Goal: Entertainment & Leisure: Consume media (video, audio)

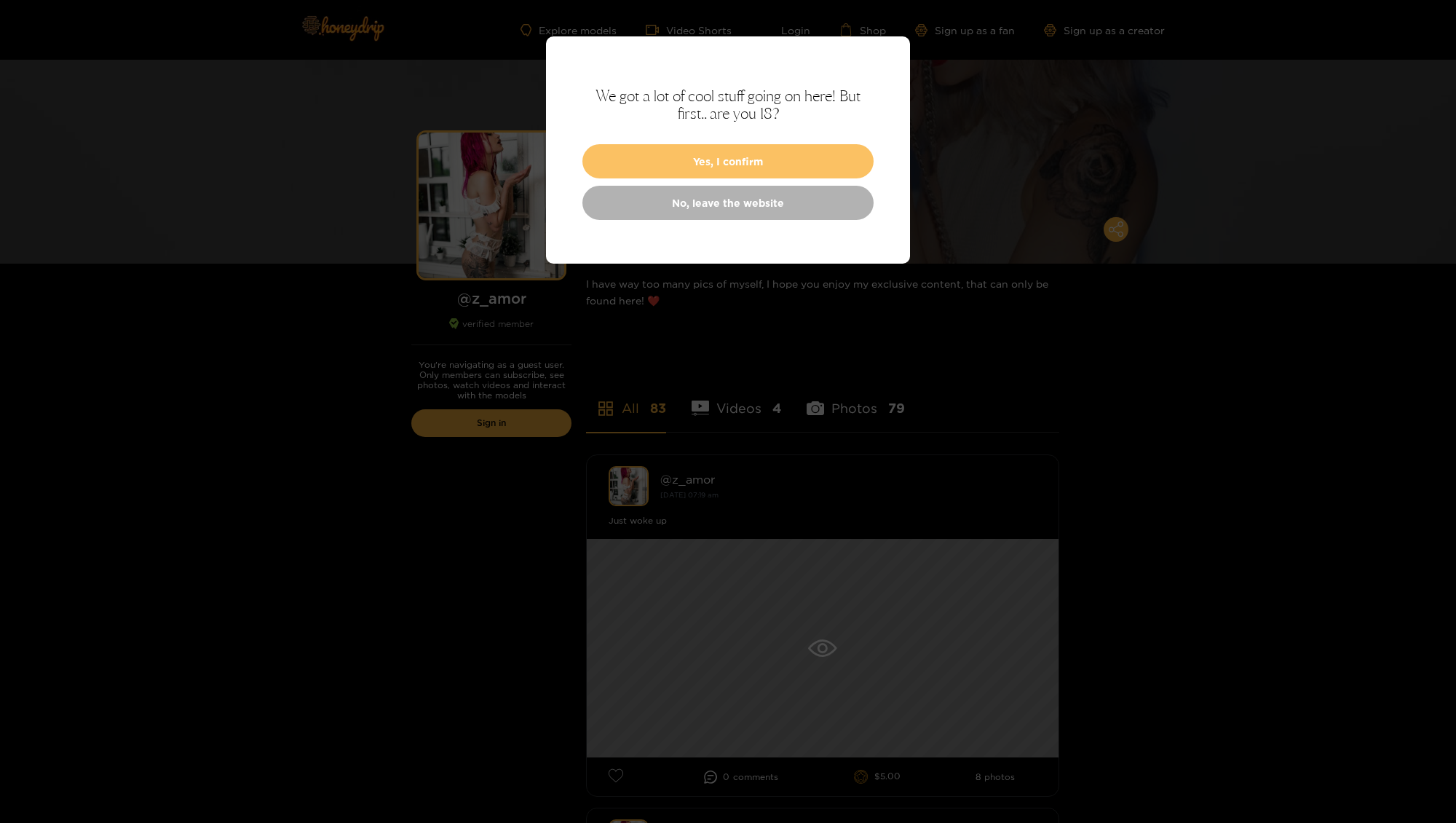
click at [771, 160] on button "Yes, I confirm" at bounding box center [728, 161] width 291 height 35
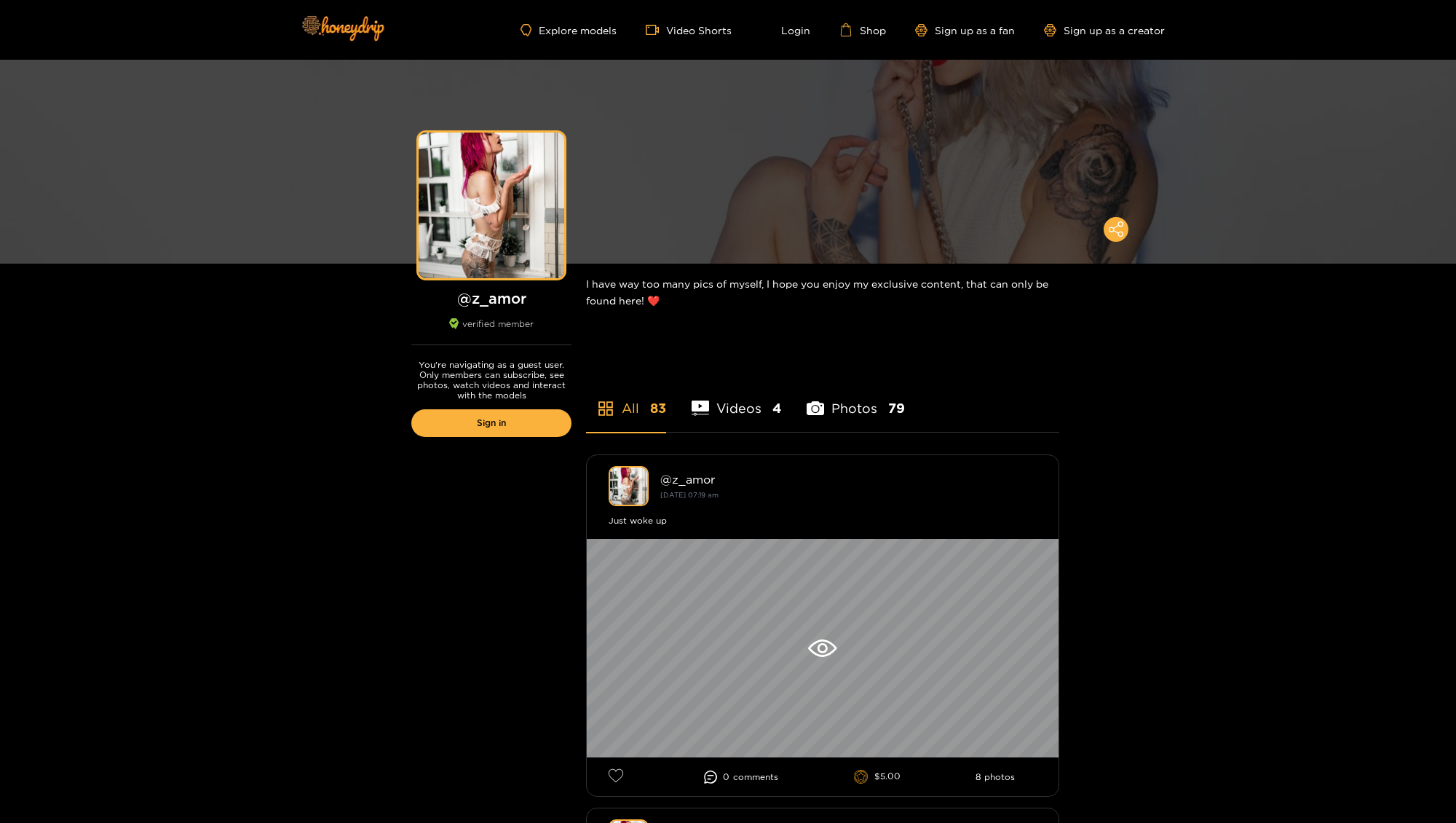
click at [738, 409] on li "Videos 4" at bounding box center [736, 399] width 90 height 65
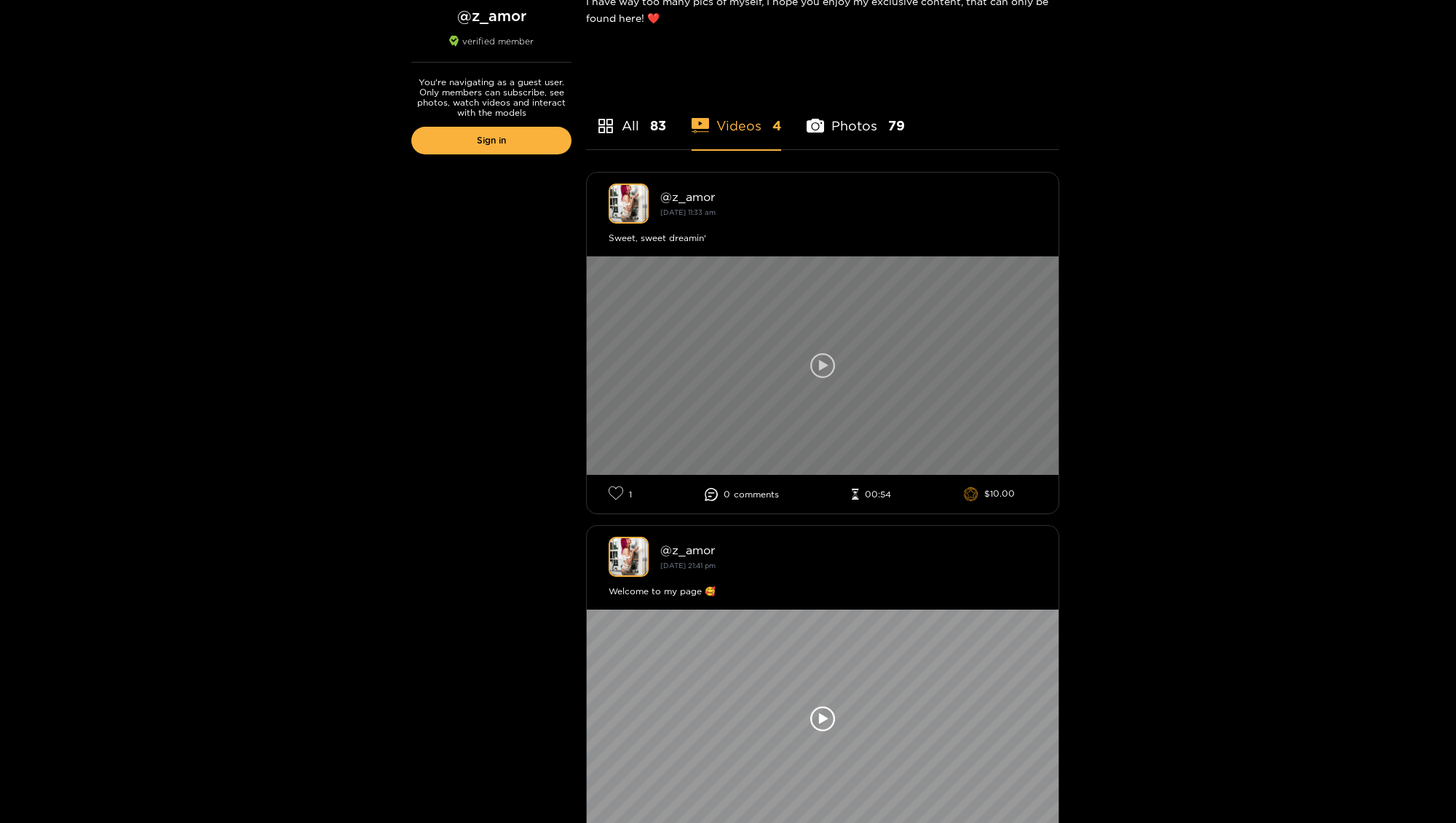
click at [828, 368] on icon at bounding box center [822, 365] width 25 height 25
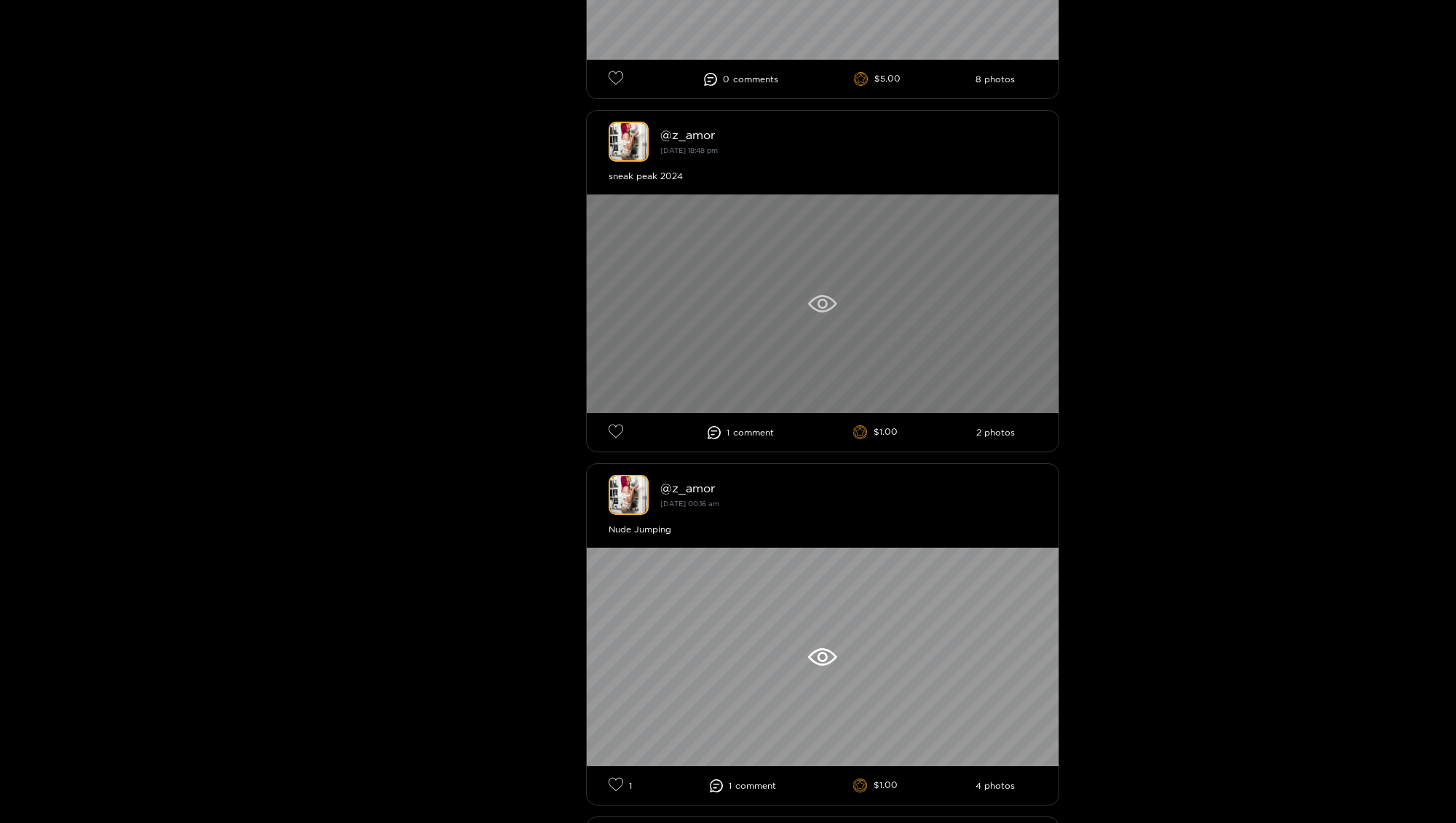
scroll to position [188, 0]
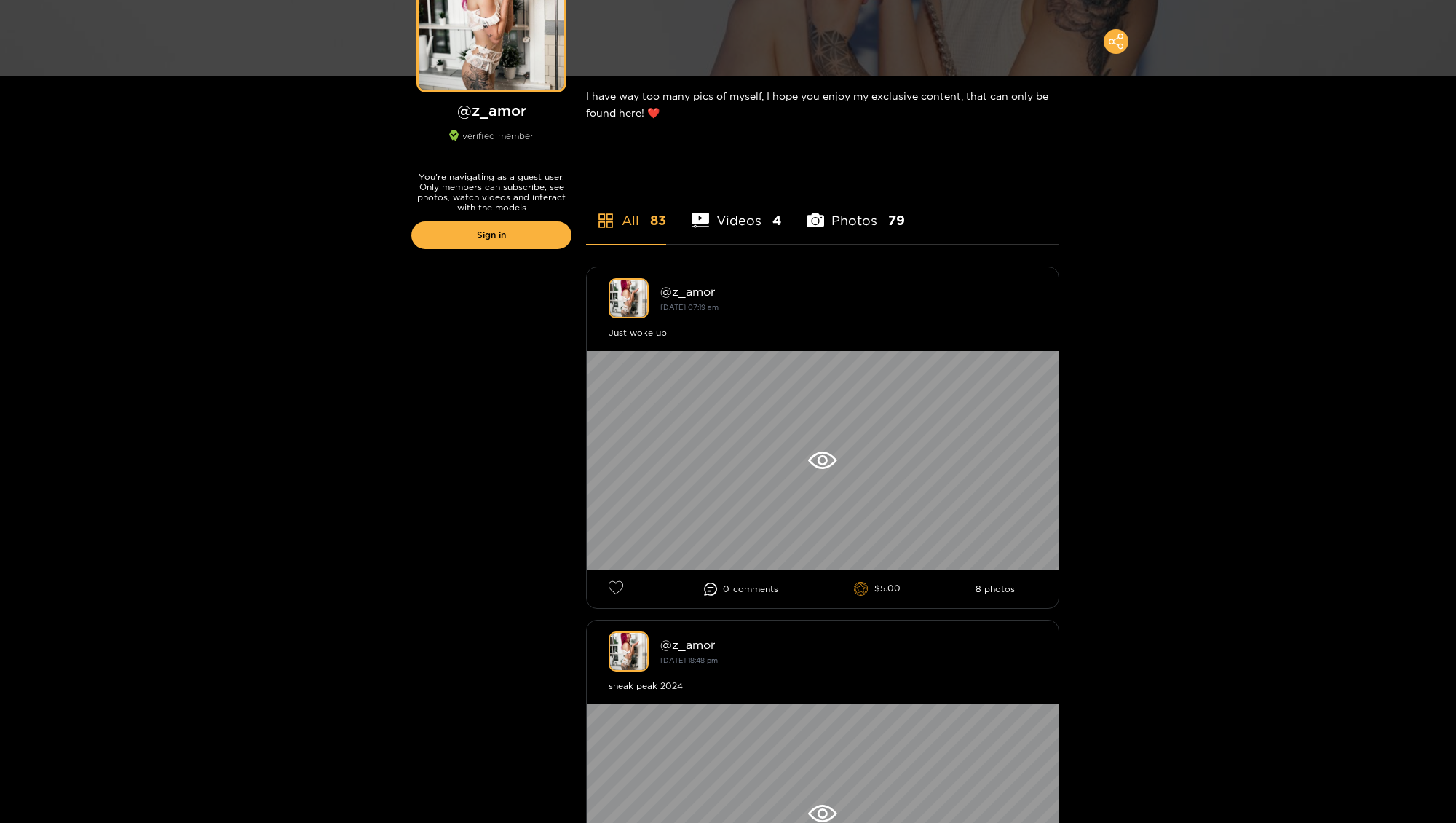
click at [751, 225] on li "Videos 4" at bounding box center [736, 211] width 90 height 65
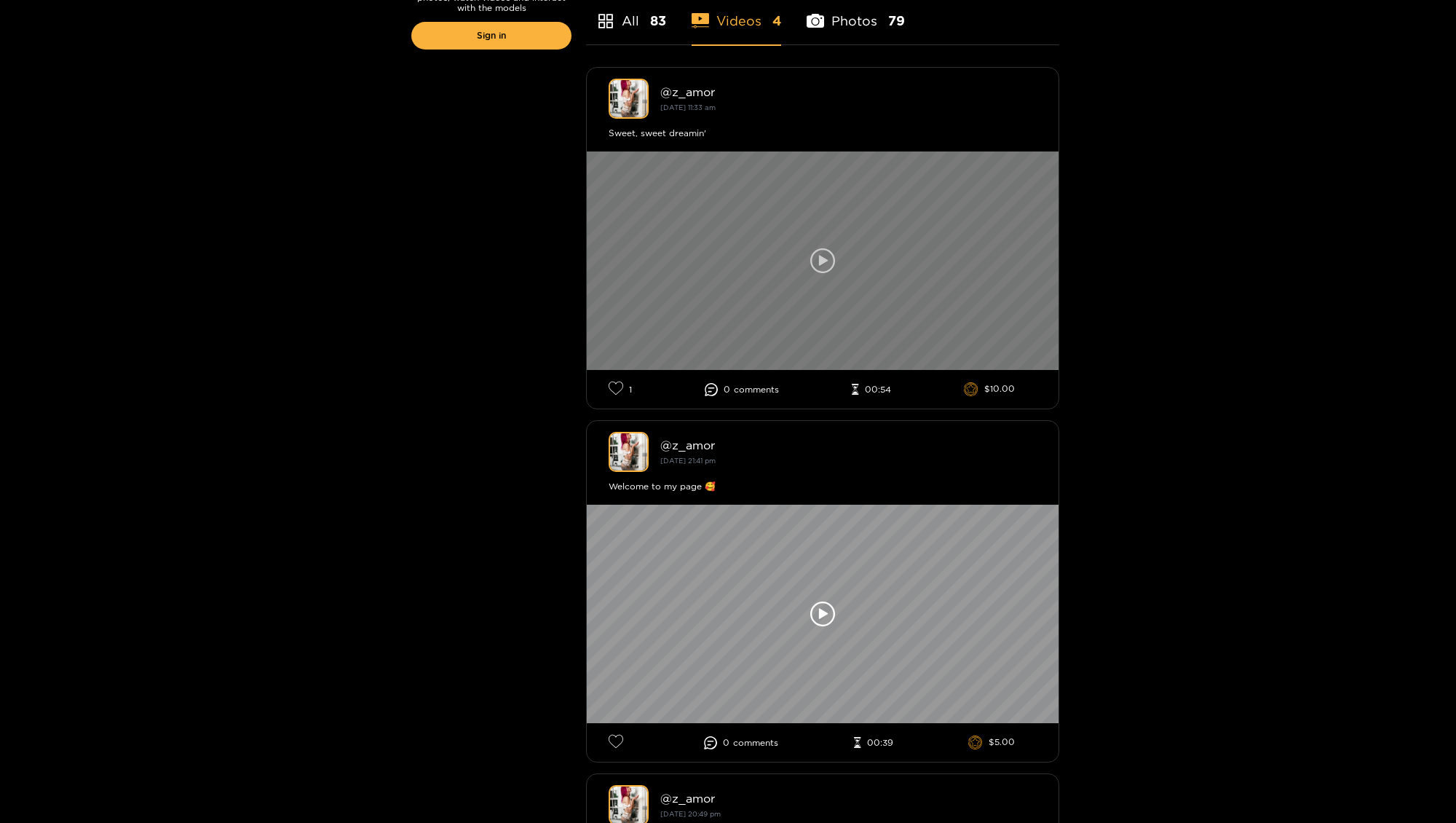
scroll to position [0, 0]
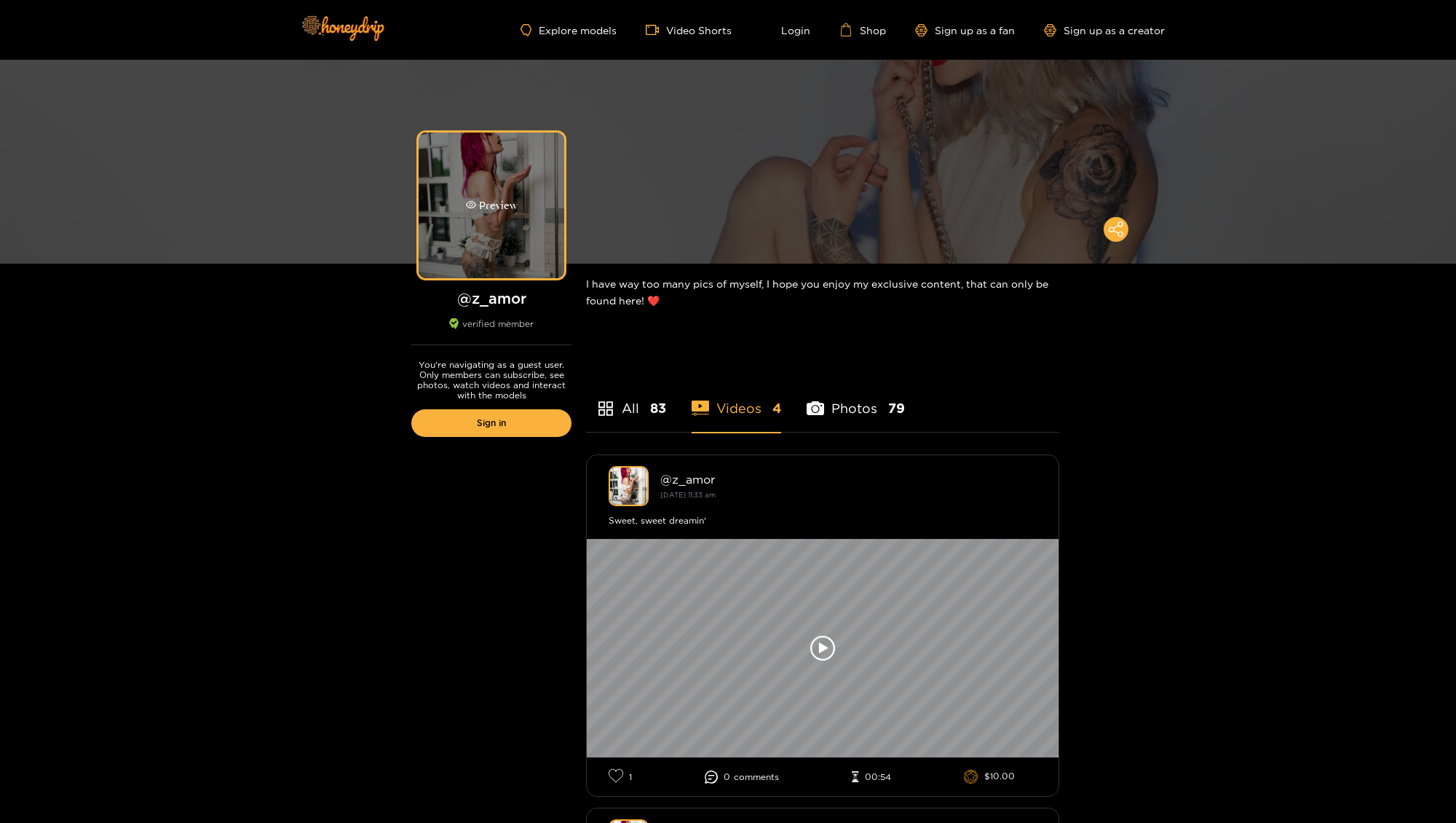
click at [511, 162] on div "Preview" at bounding box center [491, 205] width 145 height 145
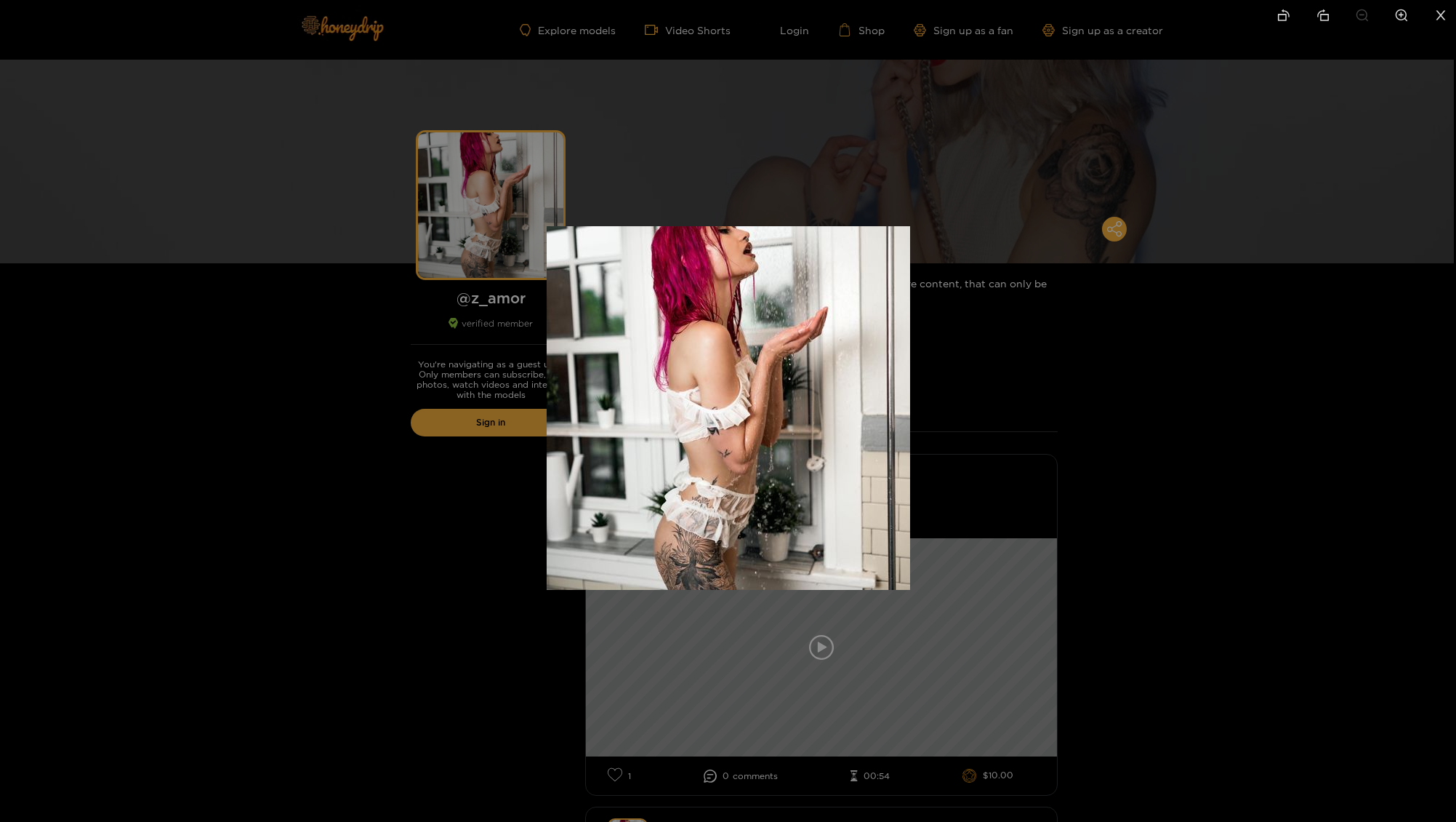
click at [1000, 238] on div at bounding box center [728, 411] width 1456 height 822
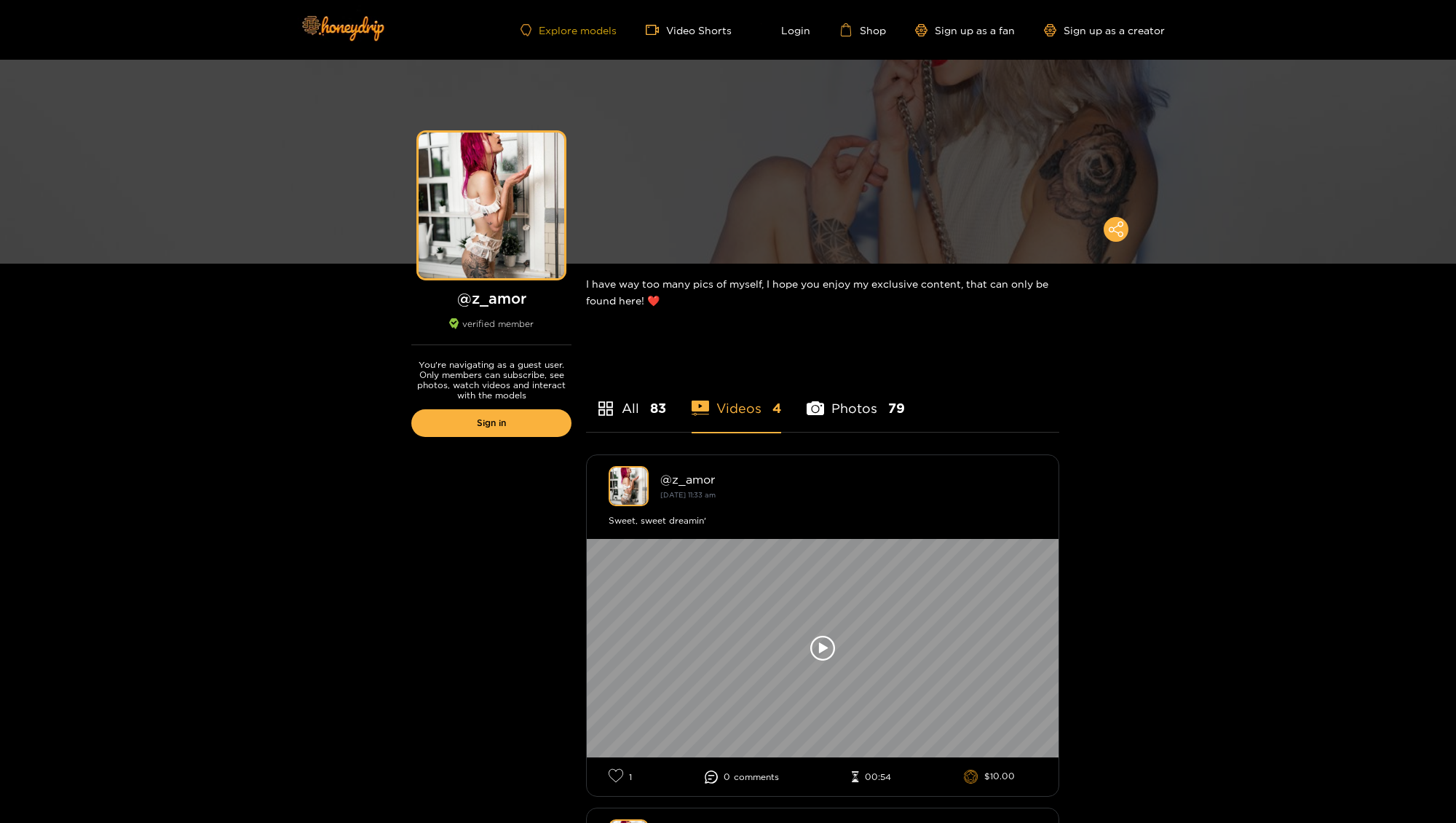
click at [599, 26] on link "Explore models" at bounding box center [568, 30] width 96 height 13
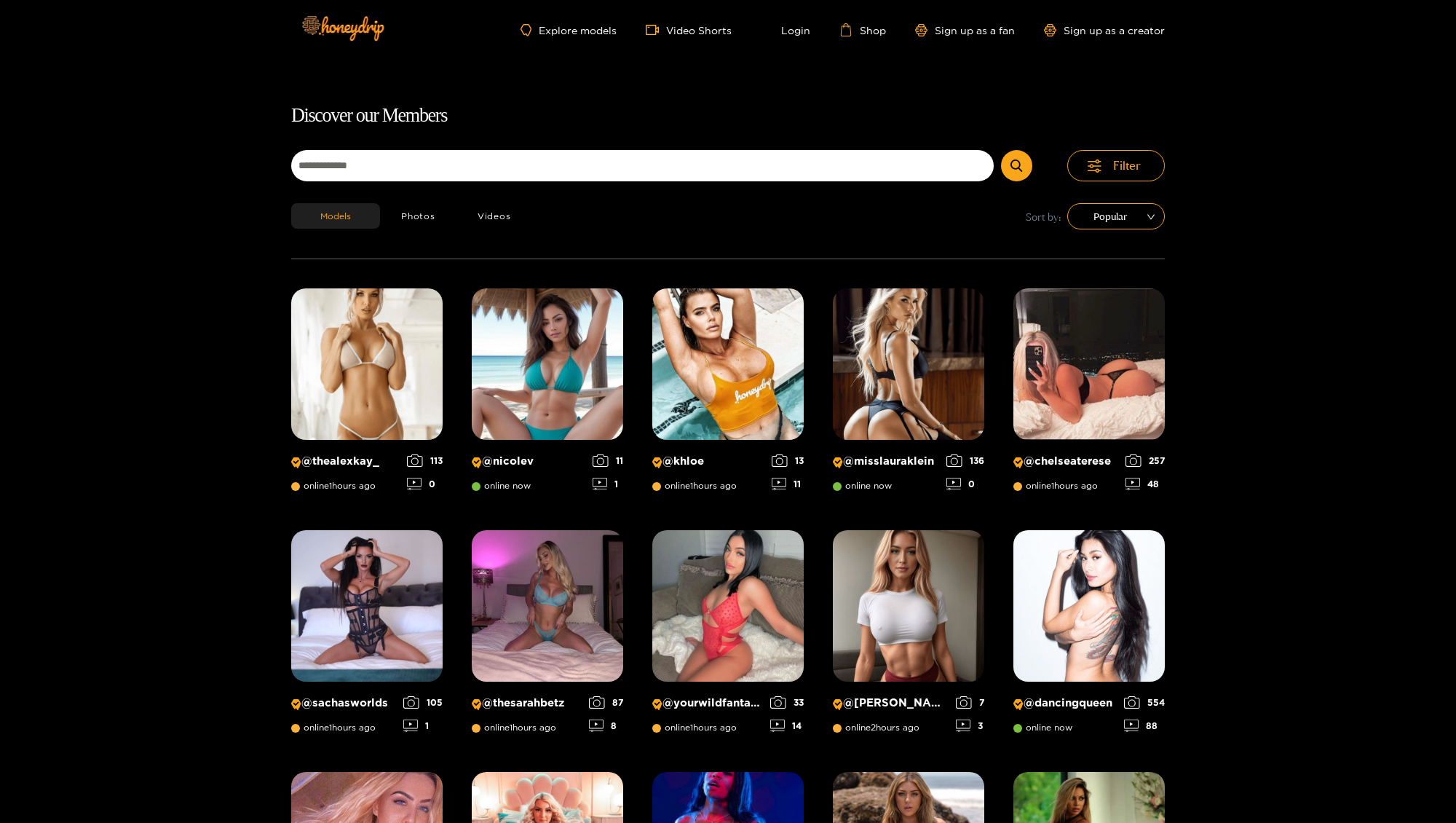
scroll to position [93, 0]
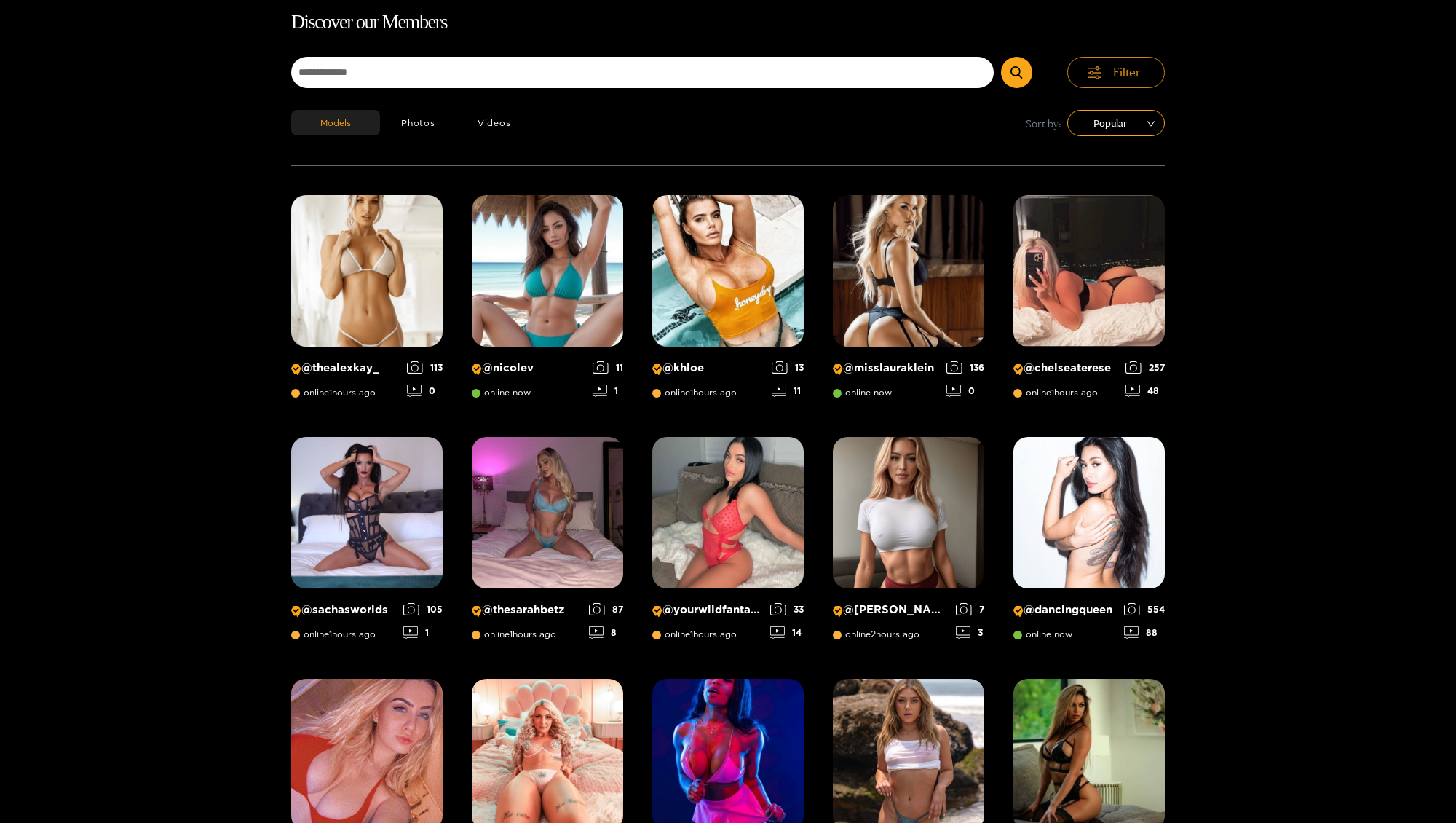
click at [1124, 75] on span "Filter" at bounding box center [1127, 72] width 28 height 17
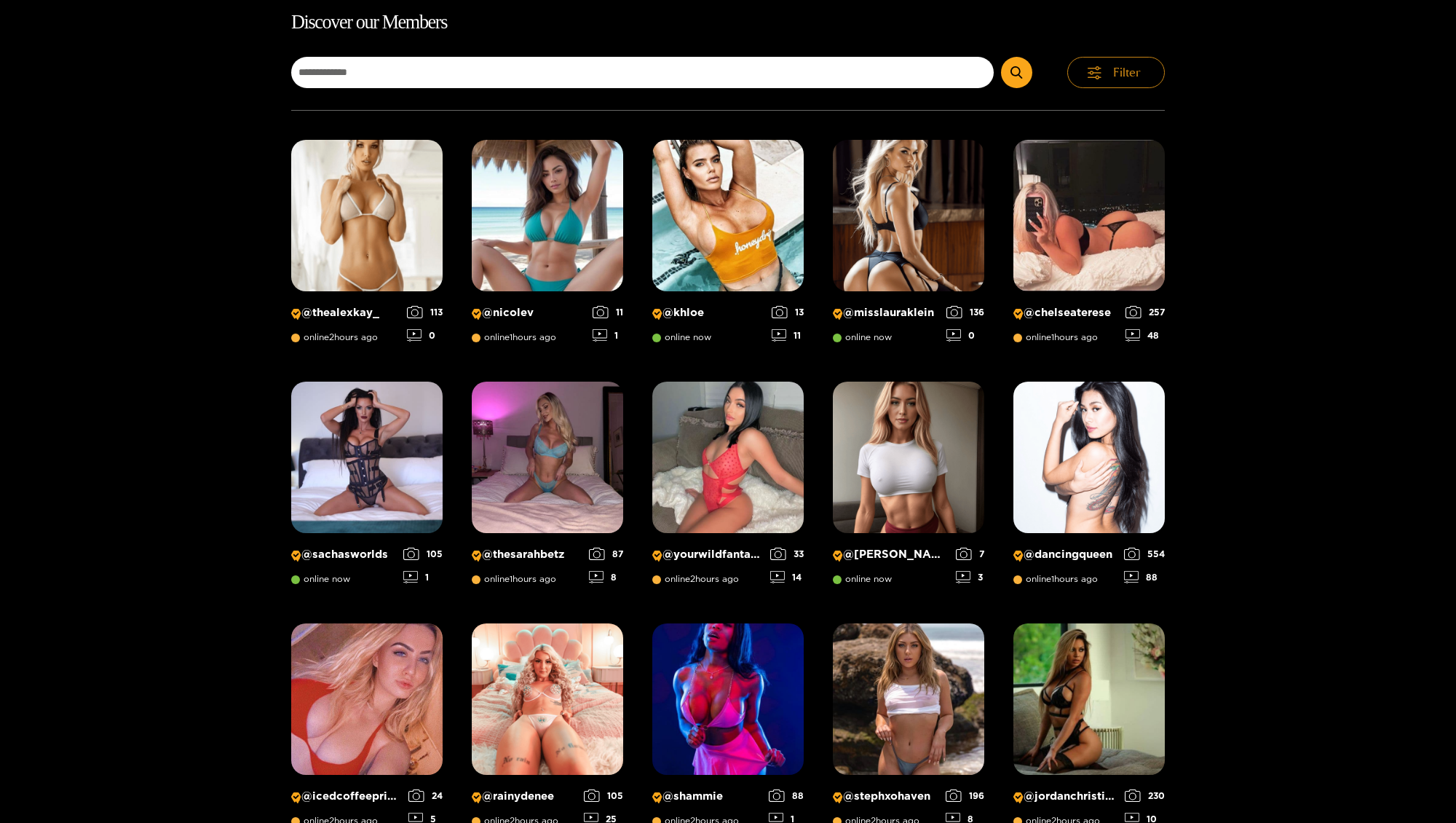
click at [1124, 75] on span "Filter" at bounding box center [1127, 72] width 28 height 17
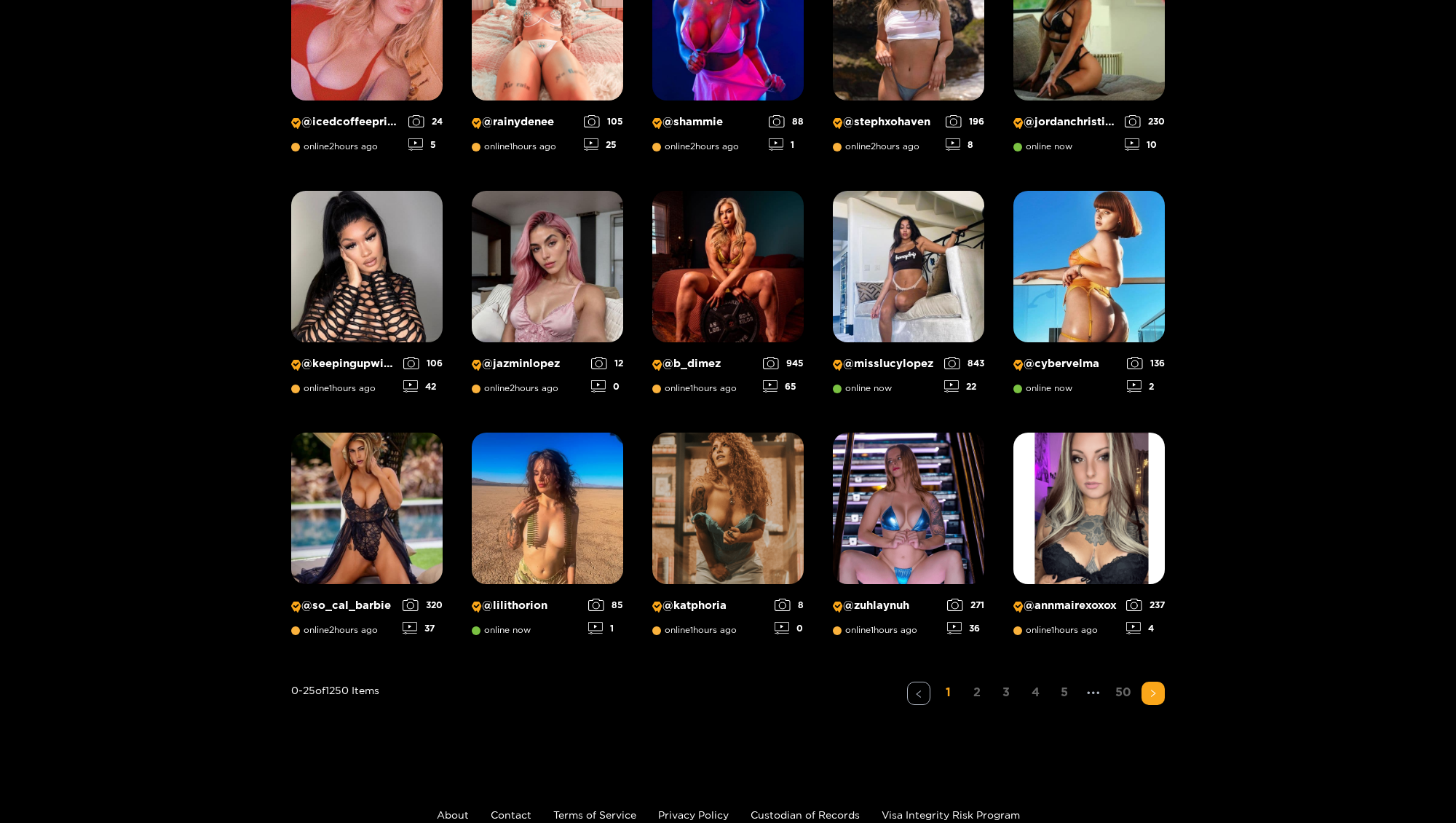
scroll to position [922, 0]
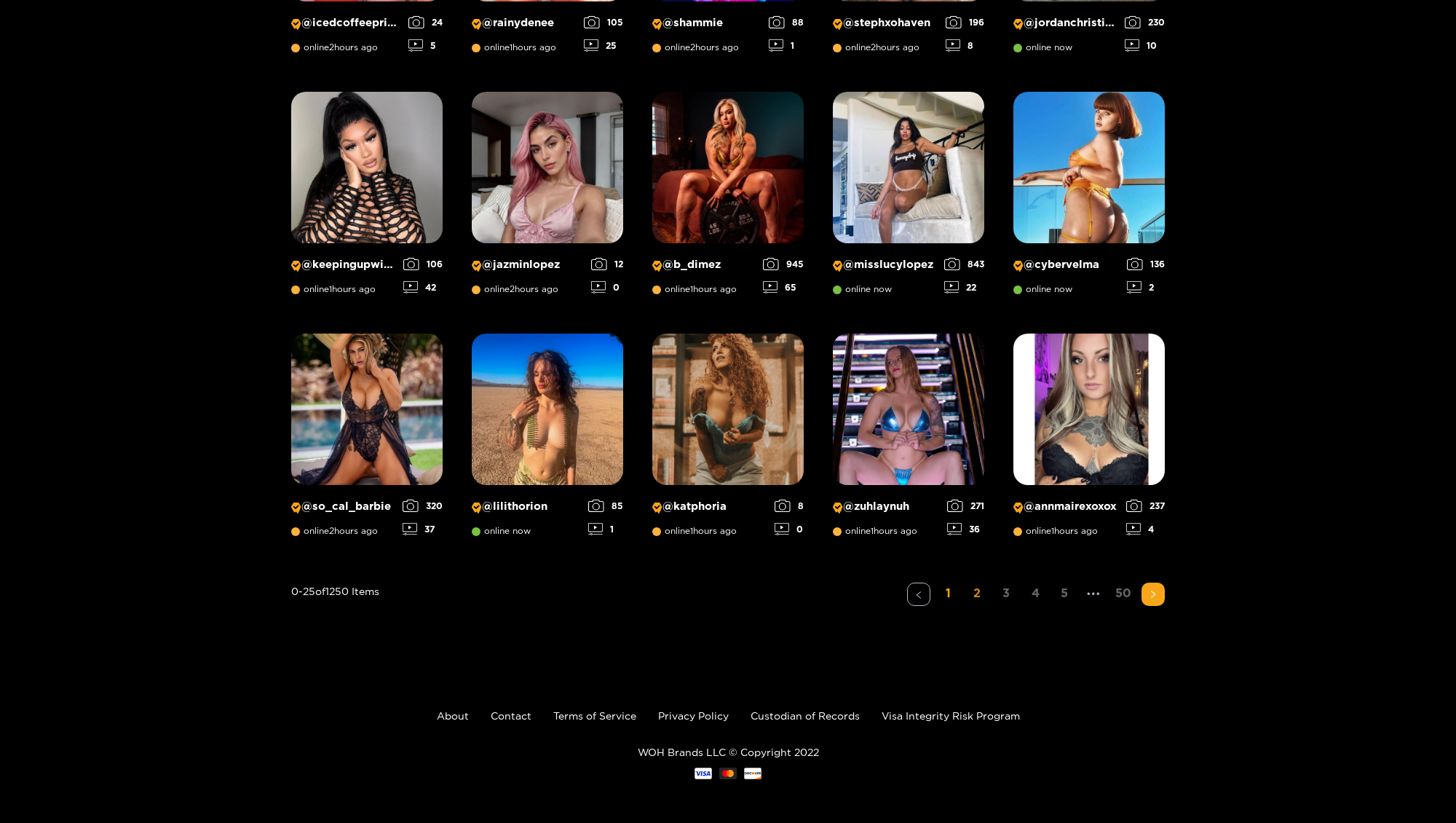
click at [975, 590] on link "2" at bounding box center [977, 593] width 24 height 21
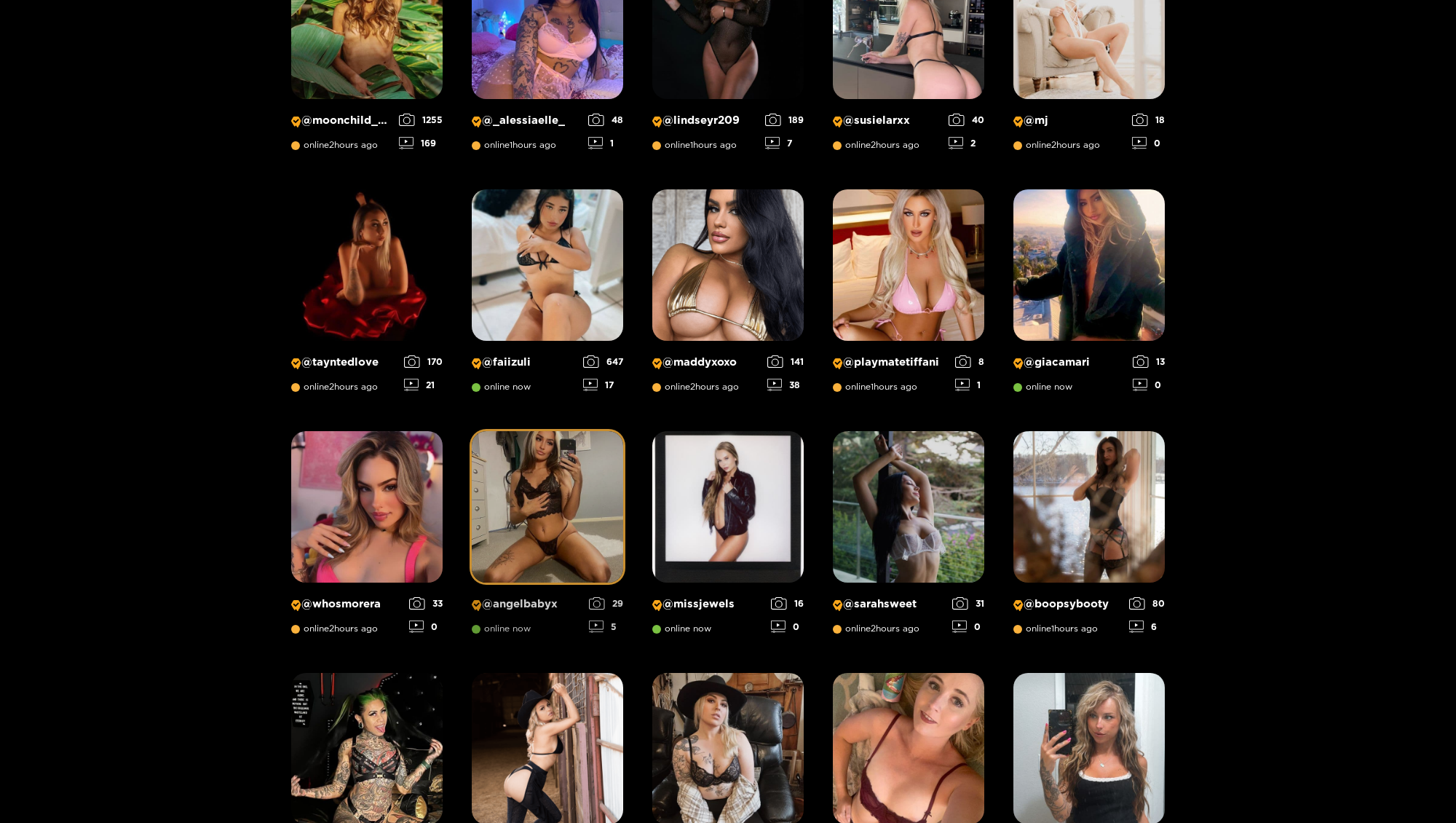
scroll to position [859, 0]
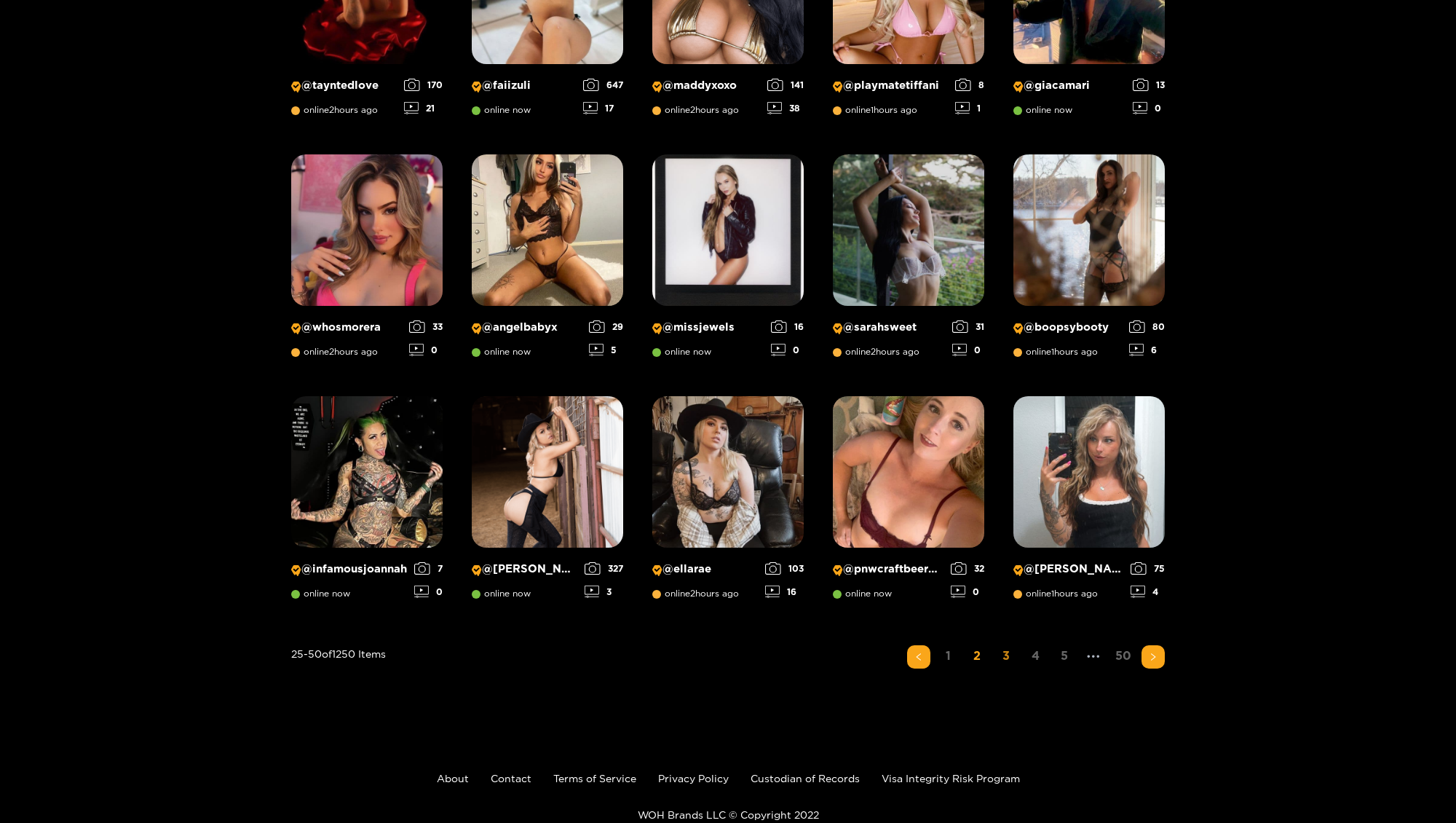
click at [1004, 654] on link "3" at bounding box center [1006, 655] width 24 height 21
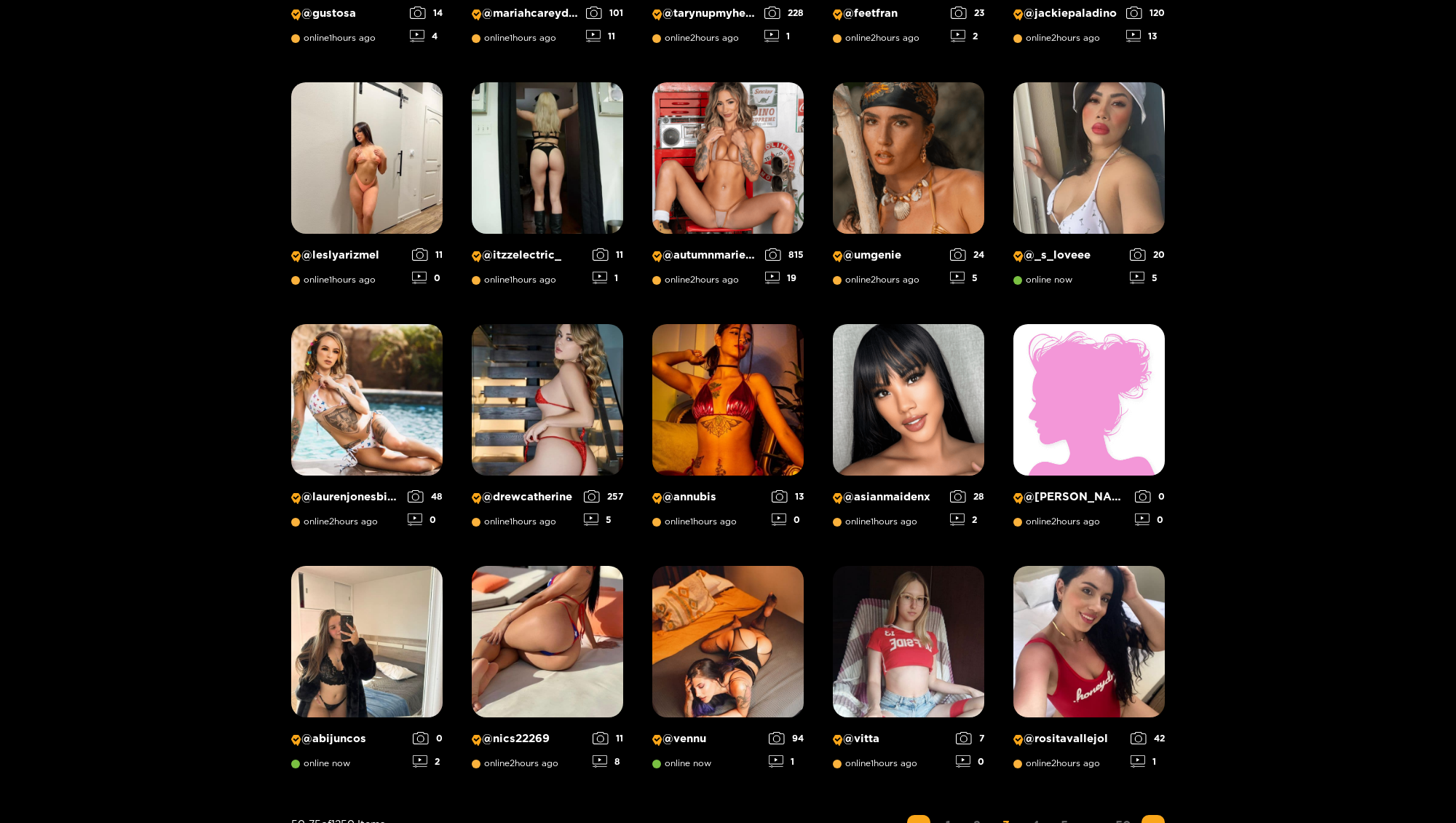
scroll to position [867, 0]
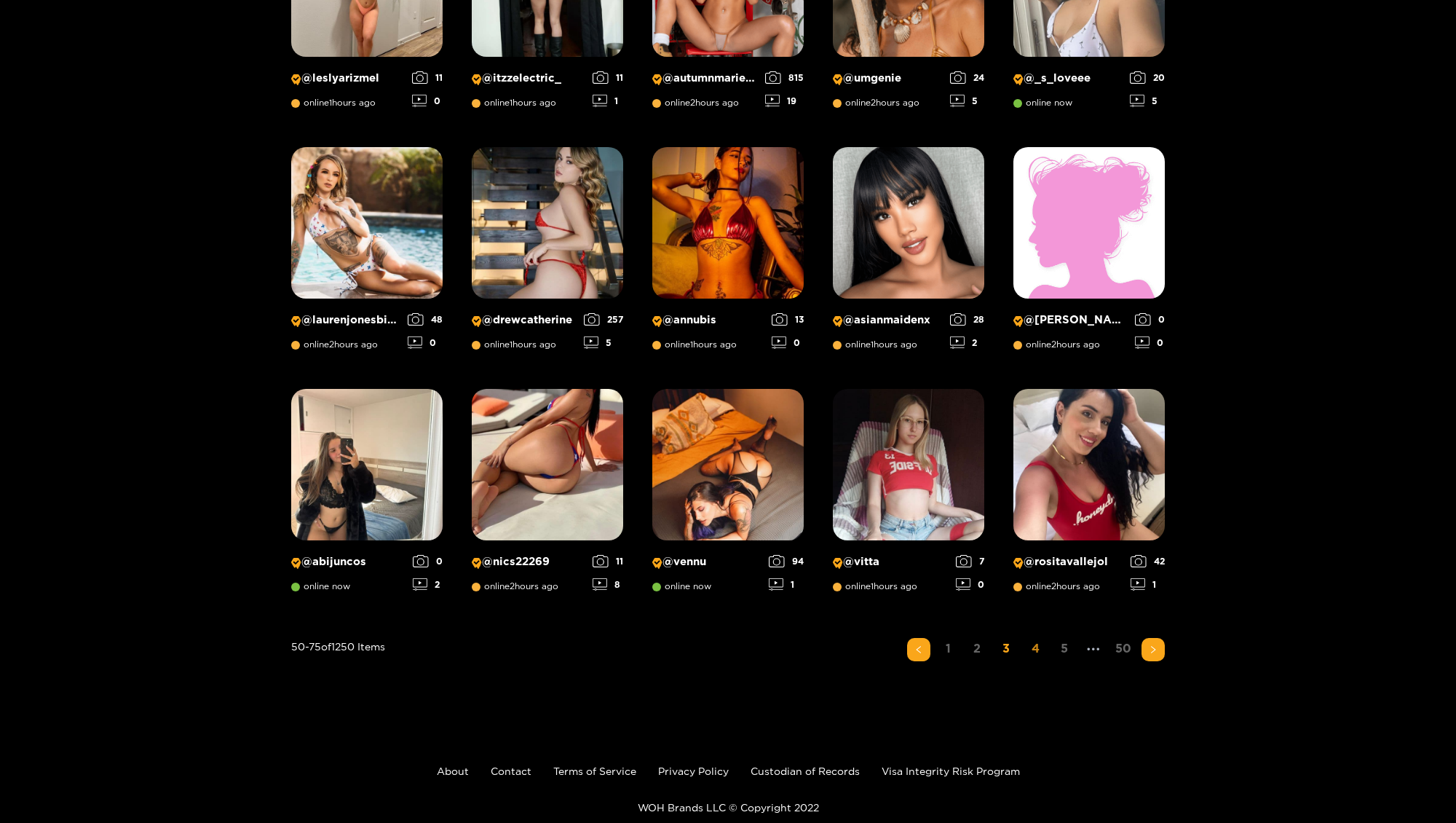
click at [1031, 652] on link "4" at bounding box center [1036, 648] width 24 height 21
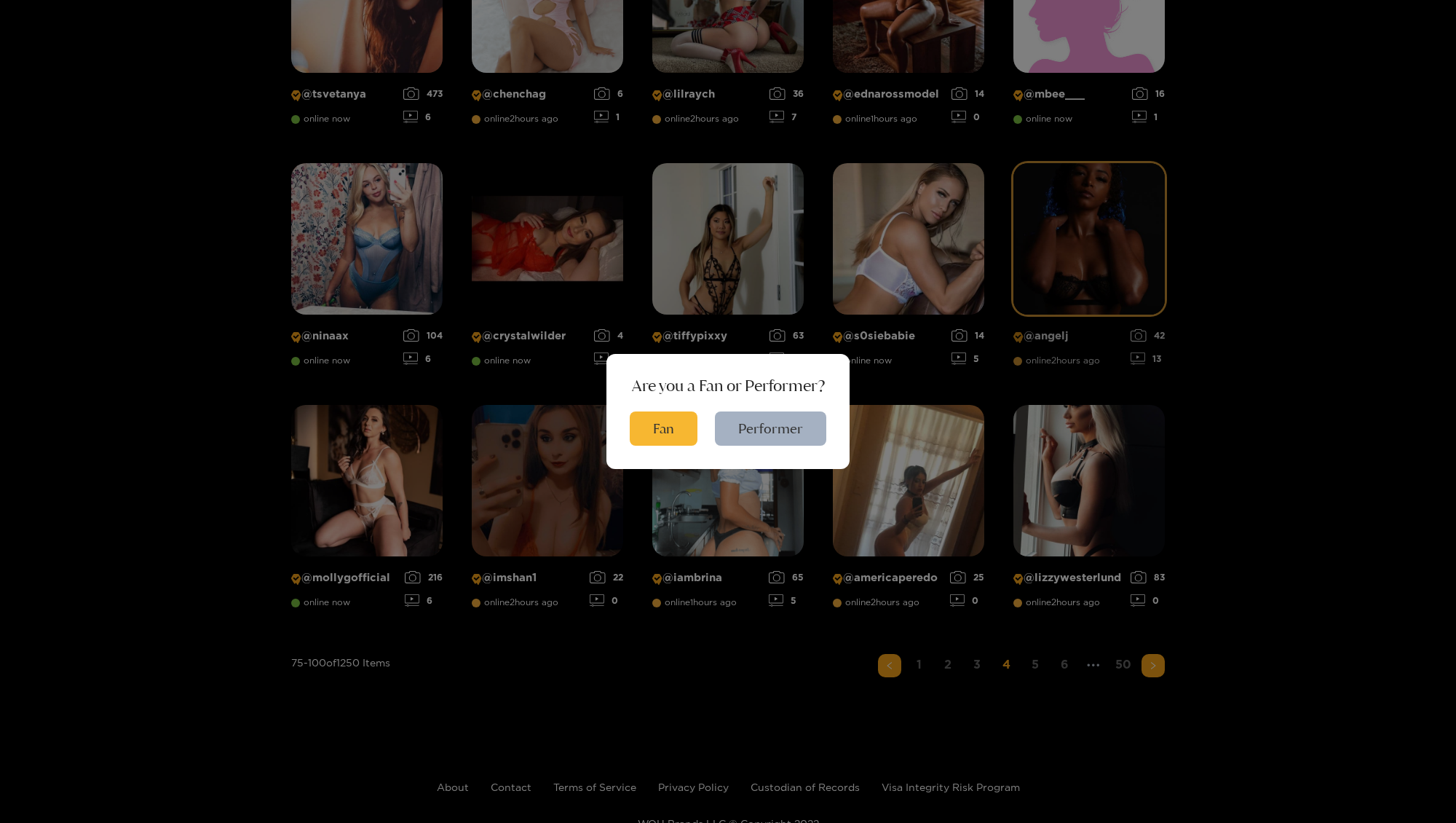
scroll to position [922, 0]
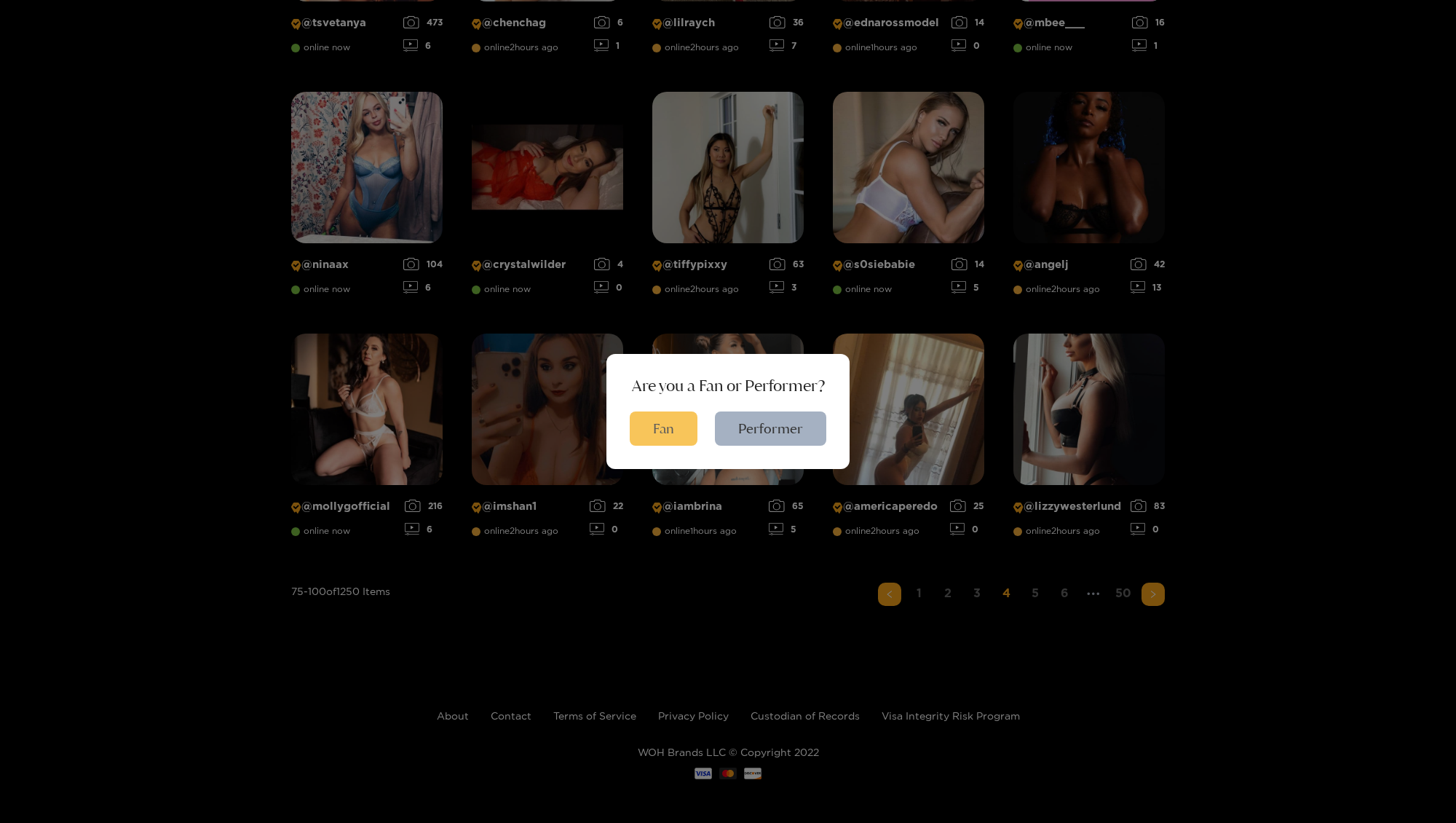
click at [676, 426] on button "Fan" at bounding box center [664, 428] width 67 height 35
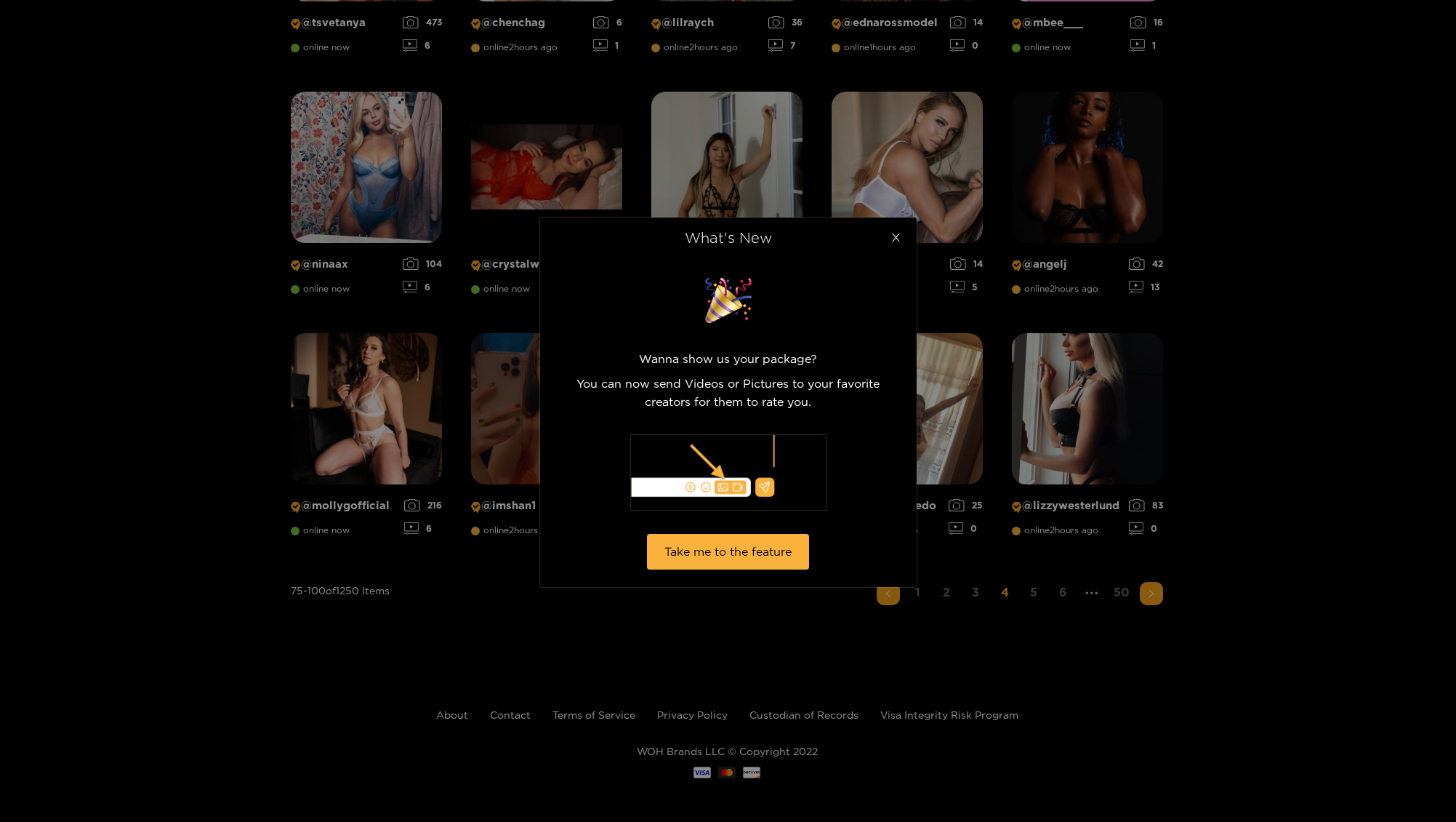
click at [900, 237] on icon "close" at bounding box center [896, 237] width 11 height 11
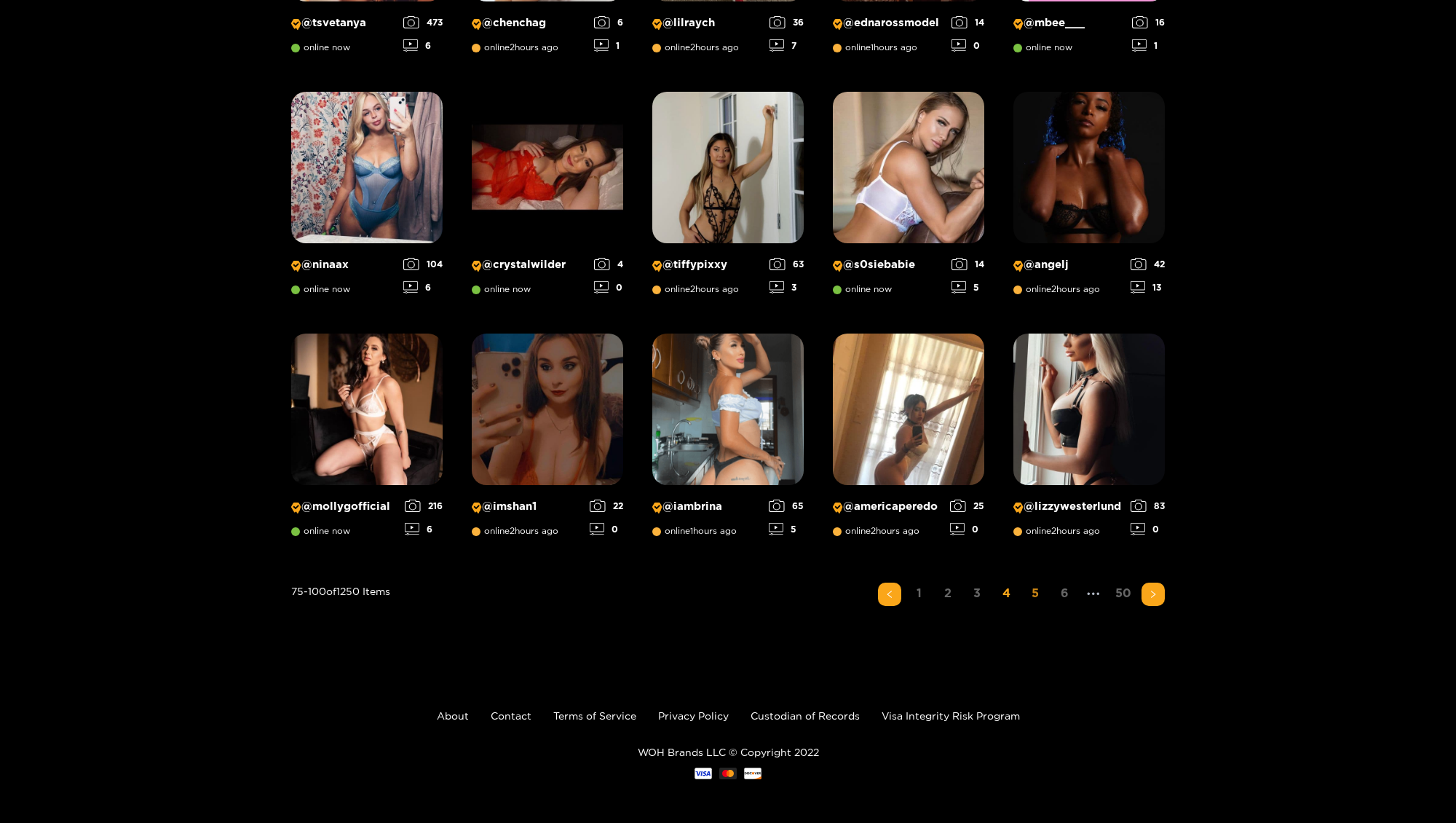
click at [1039, 596] on link "5" at bounding box center [1036, 593] width 24 height 21
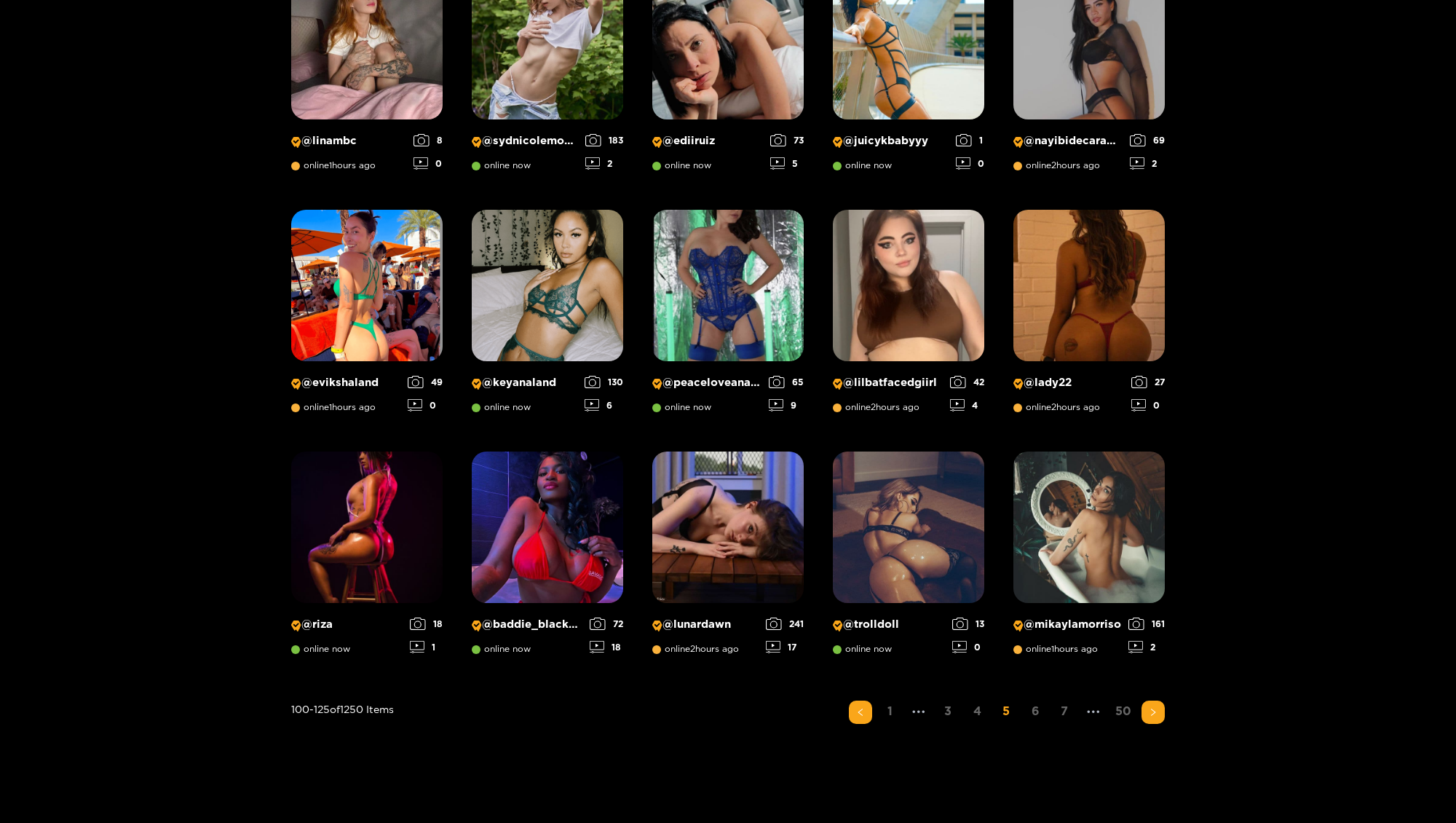
scroll to position [521, 0]
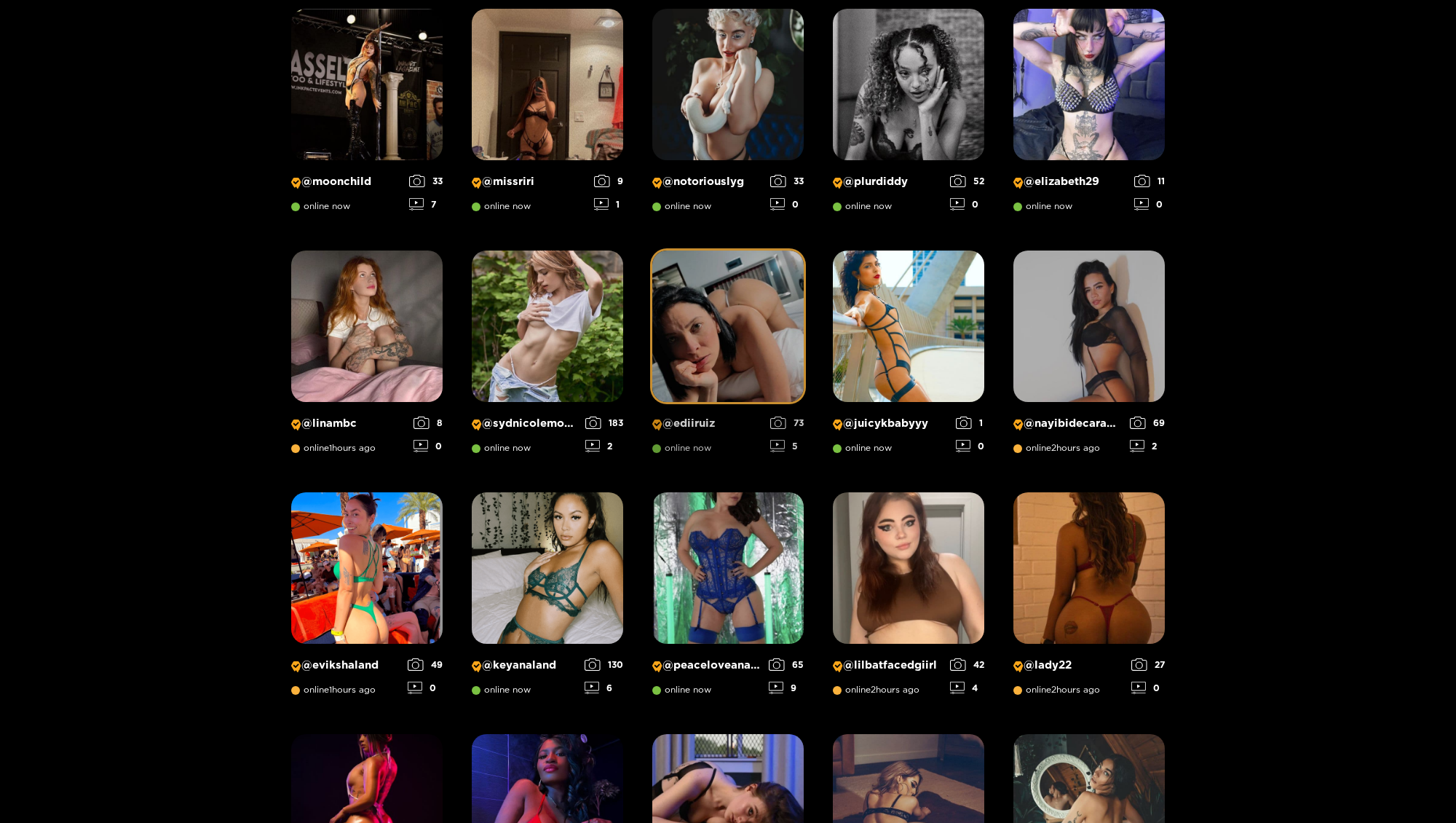
click at [758, 370] on img at bounding box center [727, 325] width 151 height 151
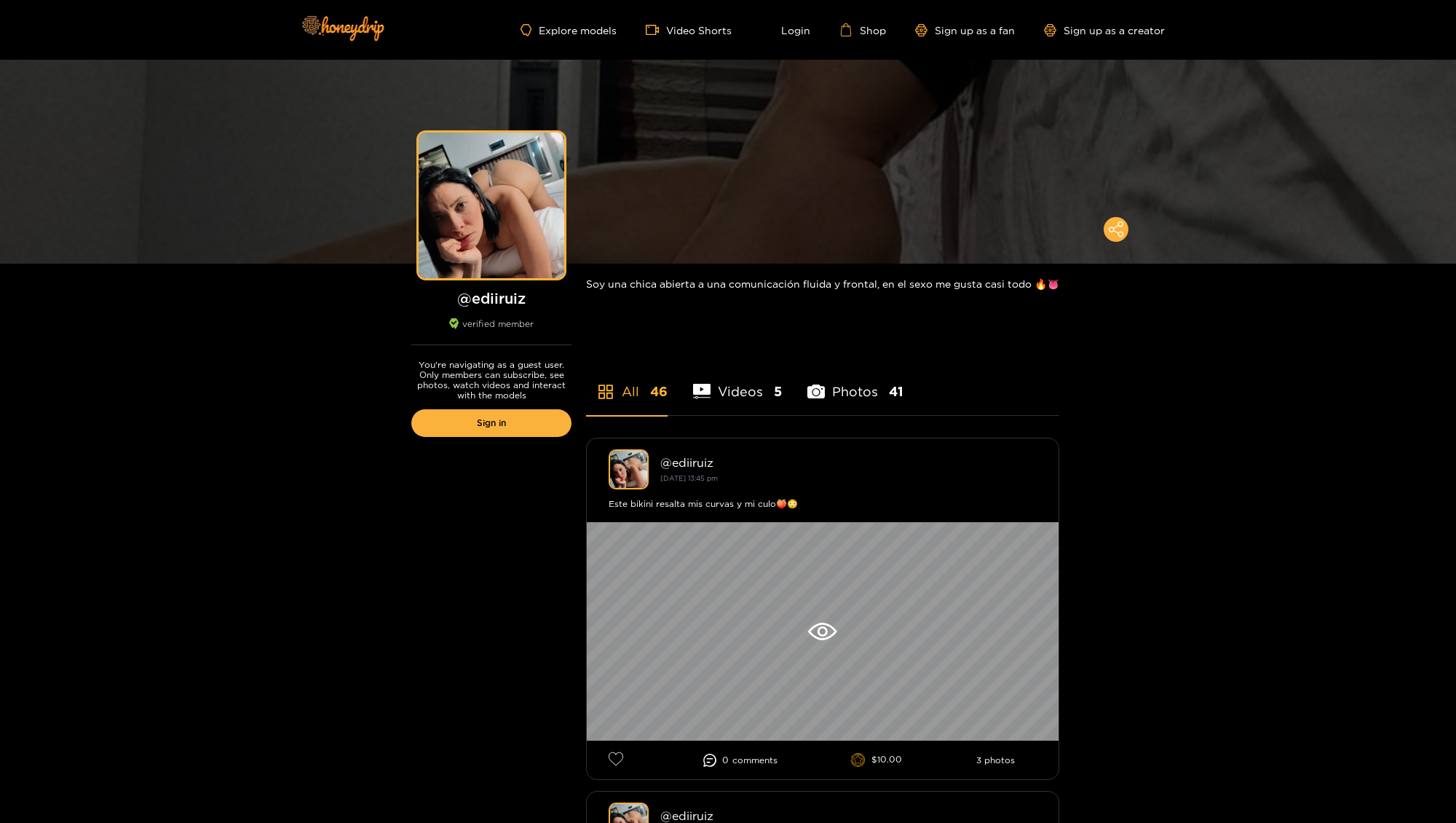
click at [754, 410] on li "Videos 5" at bounding box center [738, 382] width 89 height 65
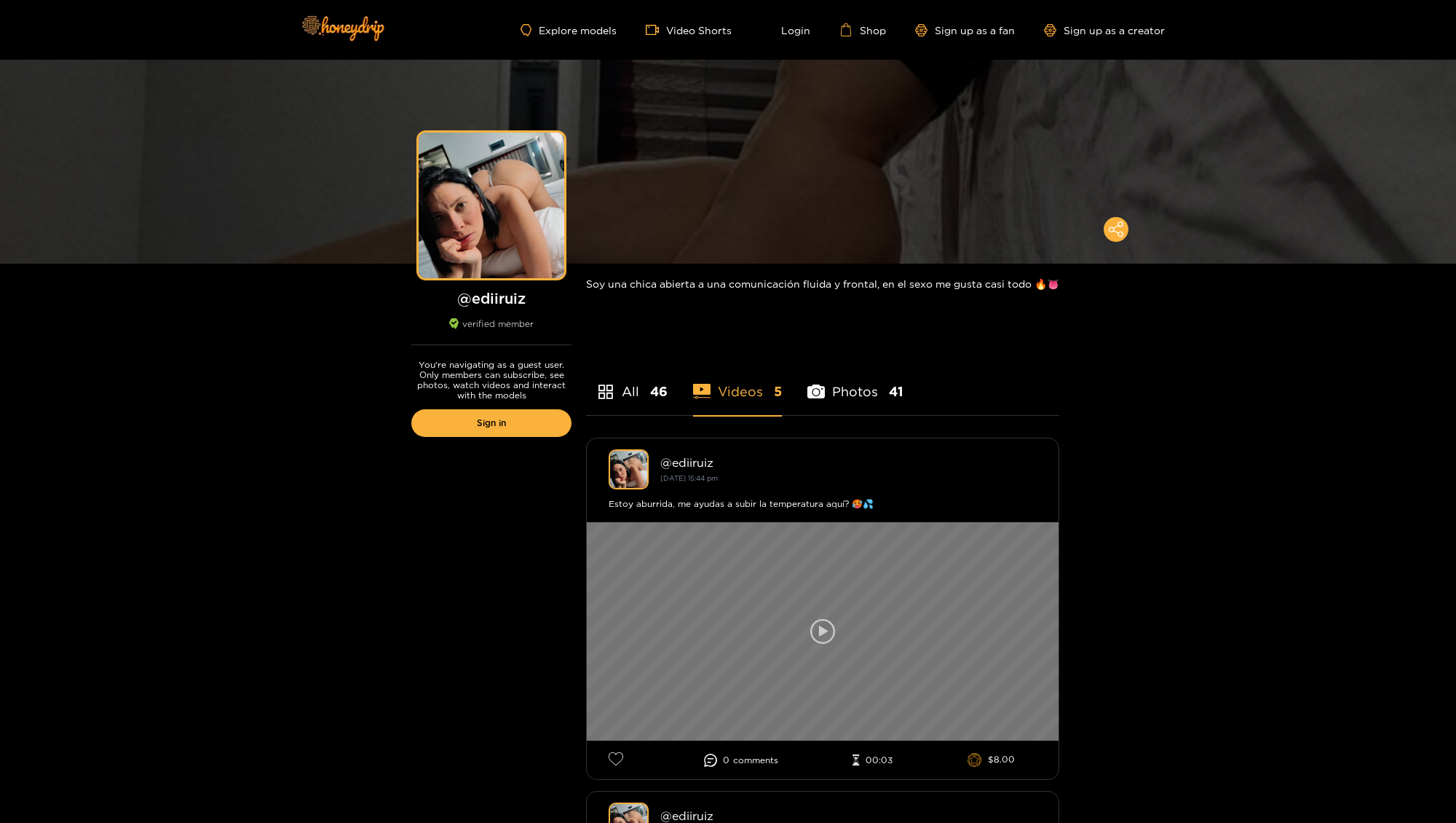
click at [826, 643] on icon at bounding box center [822, 631] width 25 height 25
